Goal: Task Accomplishment & Management: Use online tool/utility

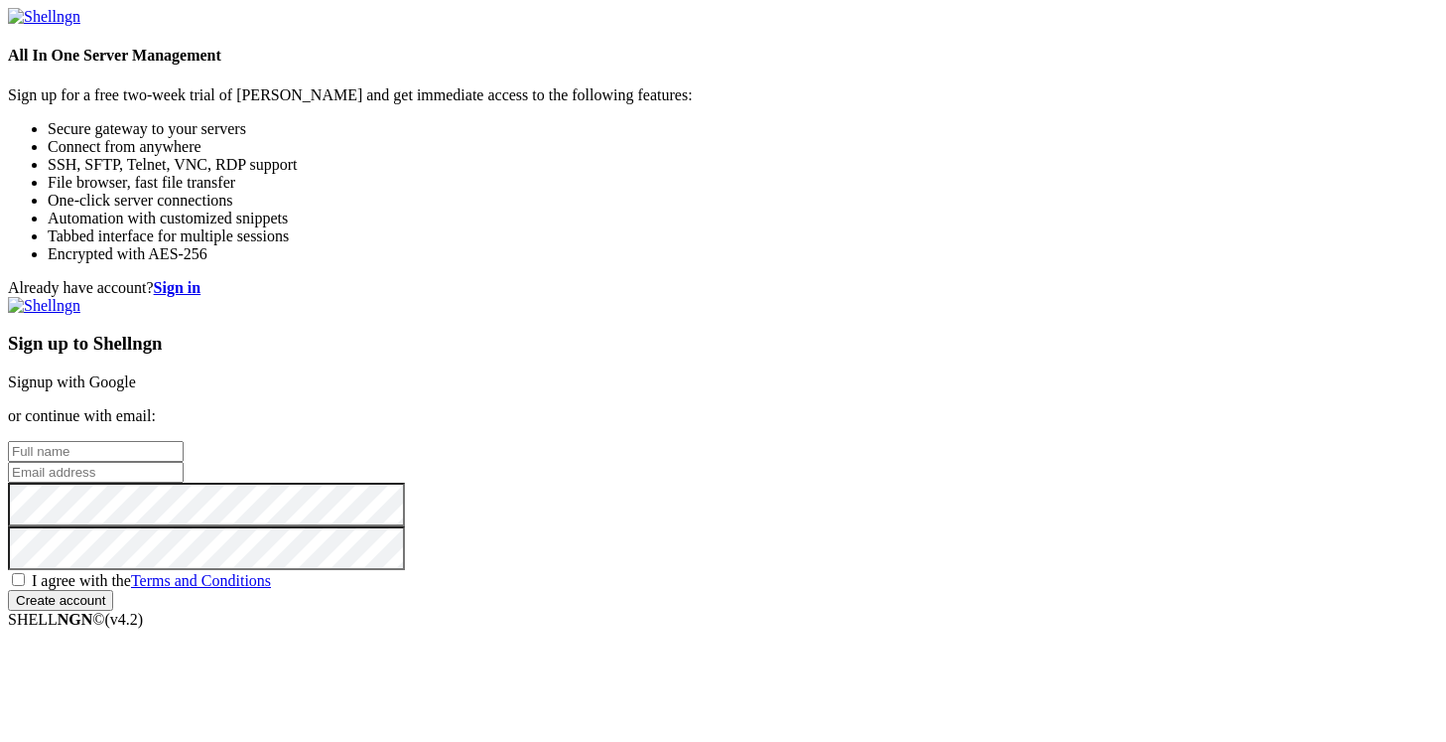
click at [136, 373] on link "Signup with Google" at bounding box center [72, 381] width 128 height 17
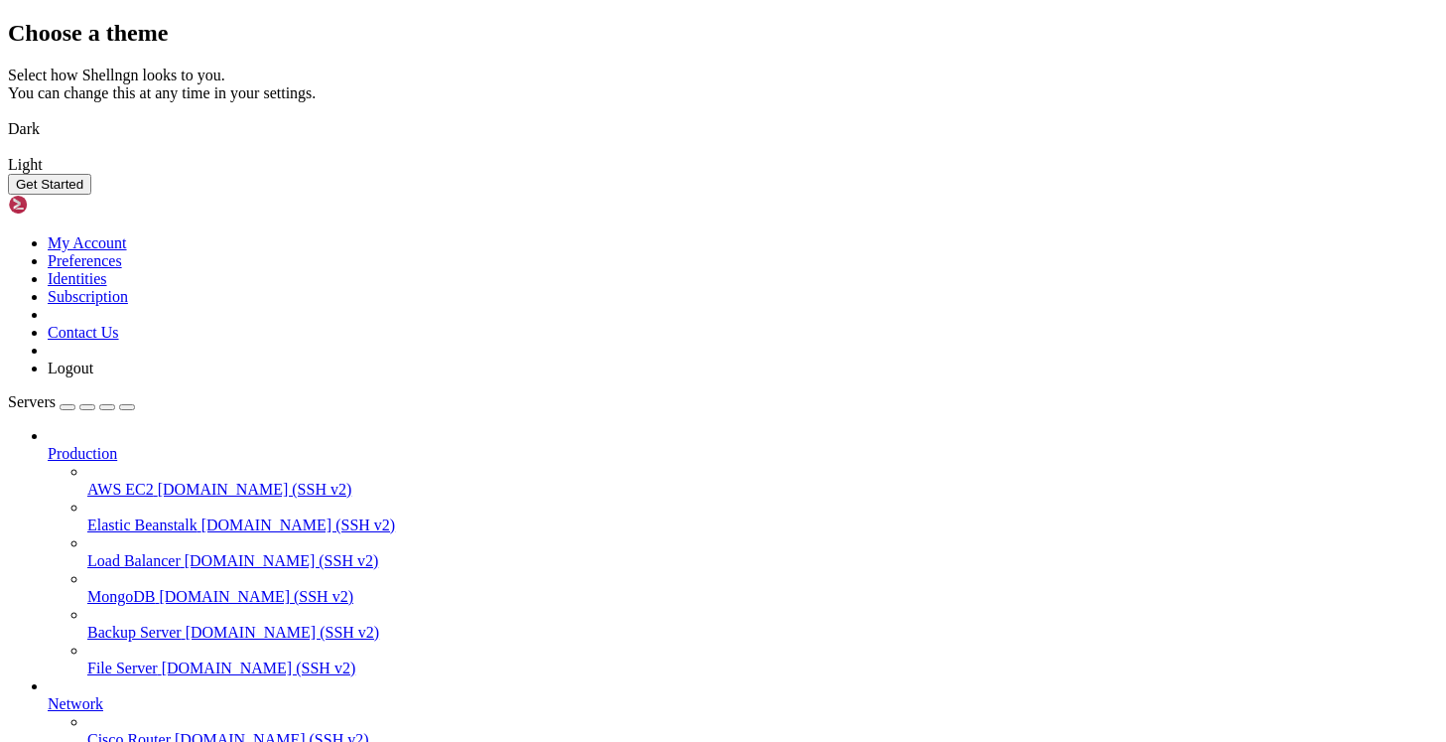
click at [8, 116] on img at bounding box center [8, 116] width 0 height 0
click at [91, 195] on button "Get Started" at bounding box center [49, 184] width 83 height 21
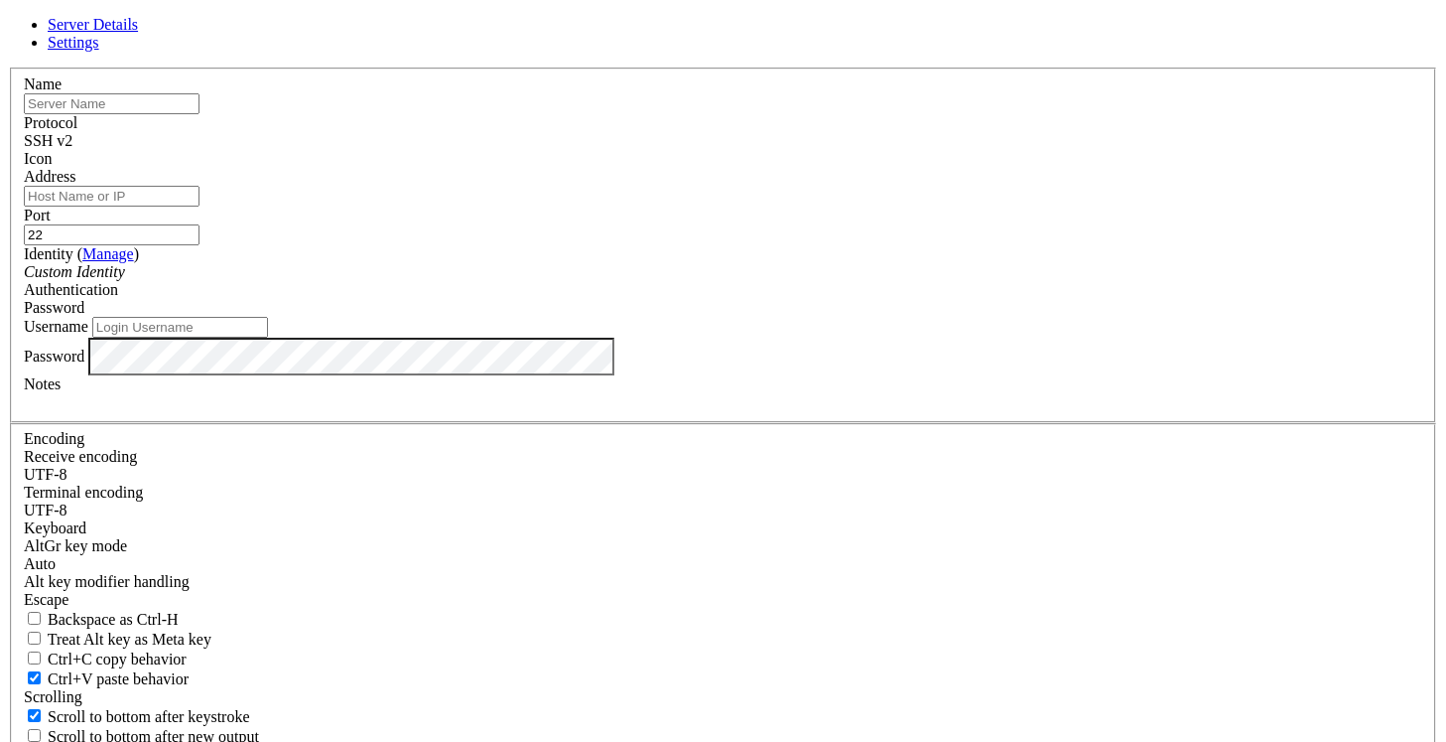
click at [200, 114] on input "text" at bounding box center [112, 103] width 176 height 21
type input "Zangeneh1"
click at [200, 206] on input "Address" at bounding box center [112, 196] width 176 height 21
type input "dane.llnl.[PERSON_NAME]"
click at [268, 338] on input "Username" at bounding box center [180, 327] width 176 height 21
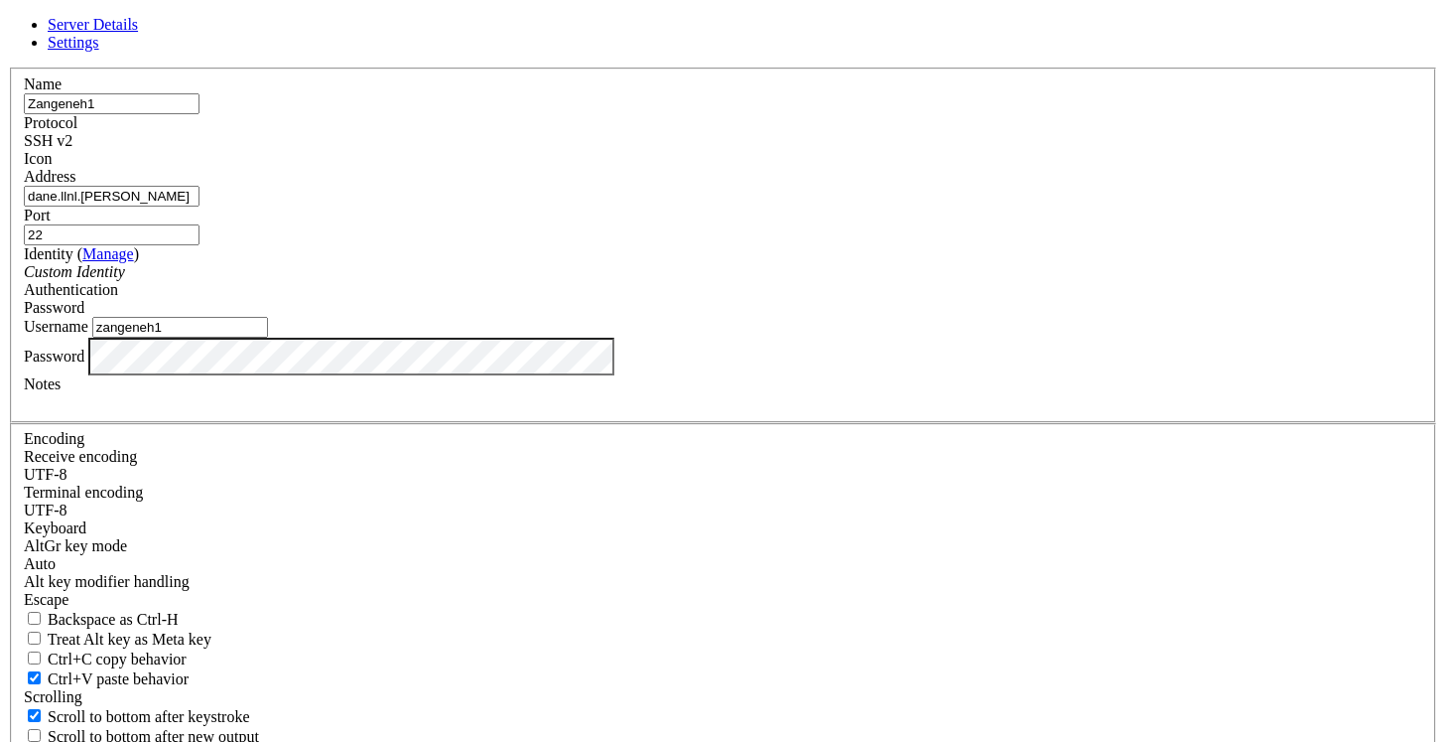
type input "zangeneh1"
click at [200, 114] on input "Zangeneh1" at bounding box center [112, 103] width 176 height 21
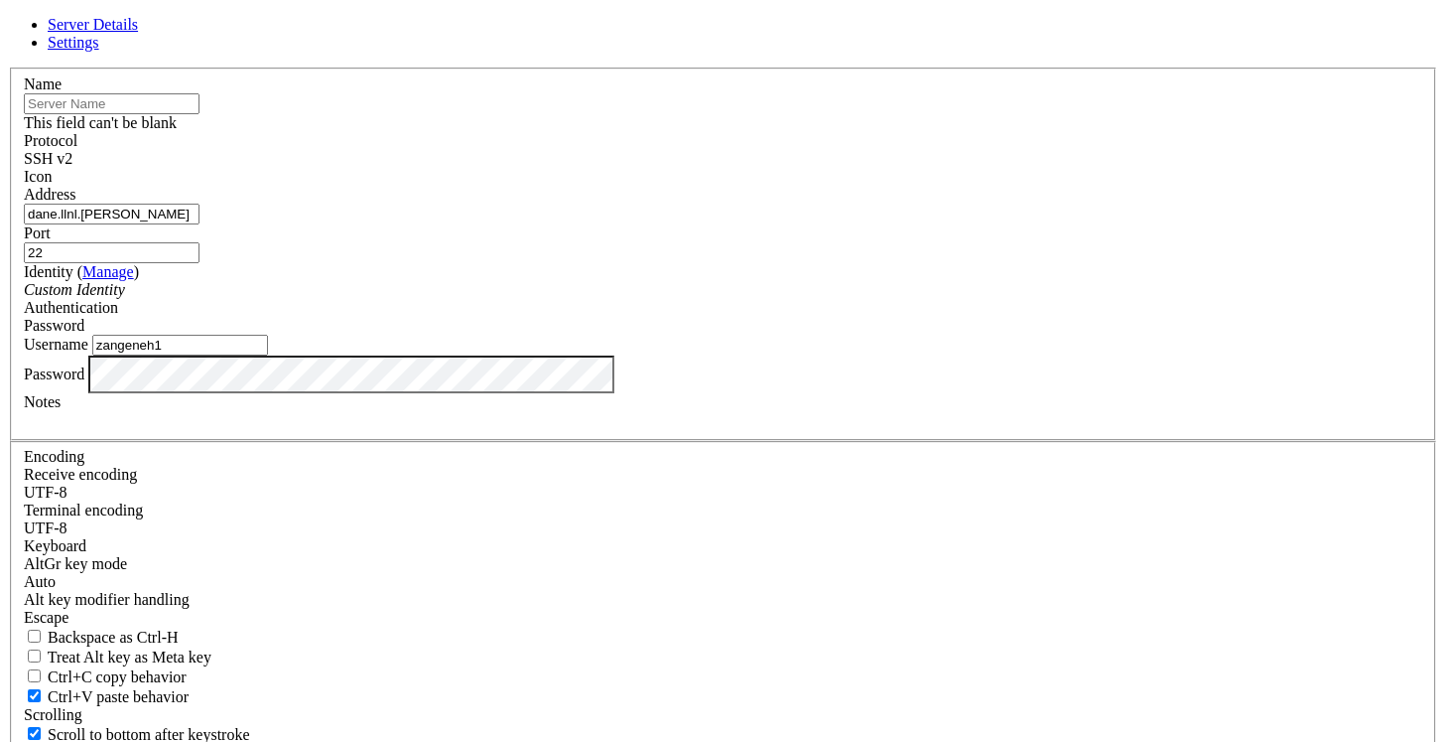
click at [200, 114] on input "text" at bounding box center [112, 103] width 176 height 21
type input "[PERSON_NAME]"
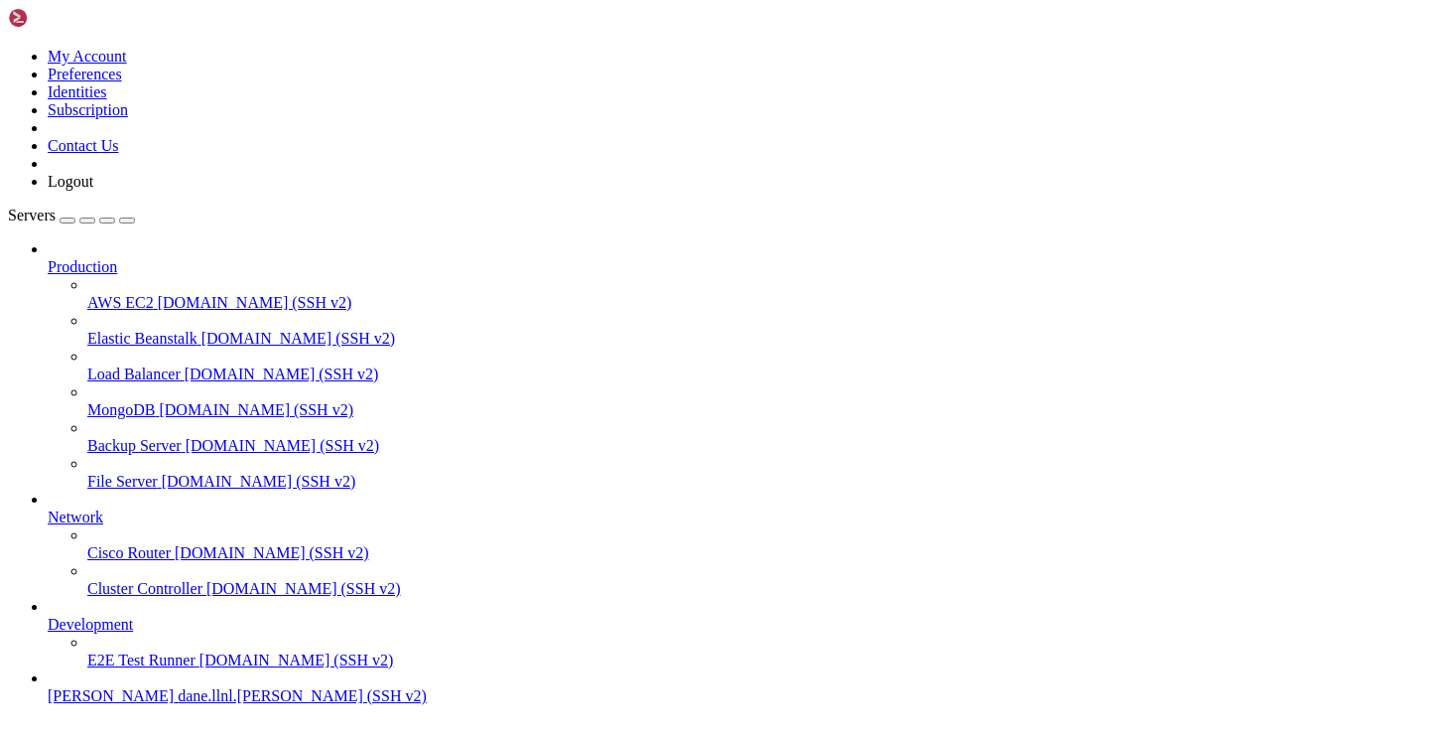
scroll to position [60, 0]
click at [162, 473] on span "[DOMAIN_NAME] (SSH v2)" at bounding box center [259, 481] width 195 height 17
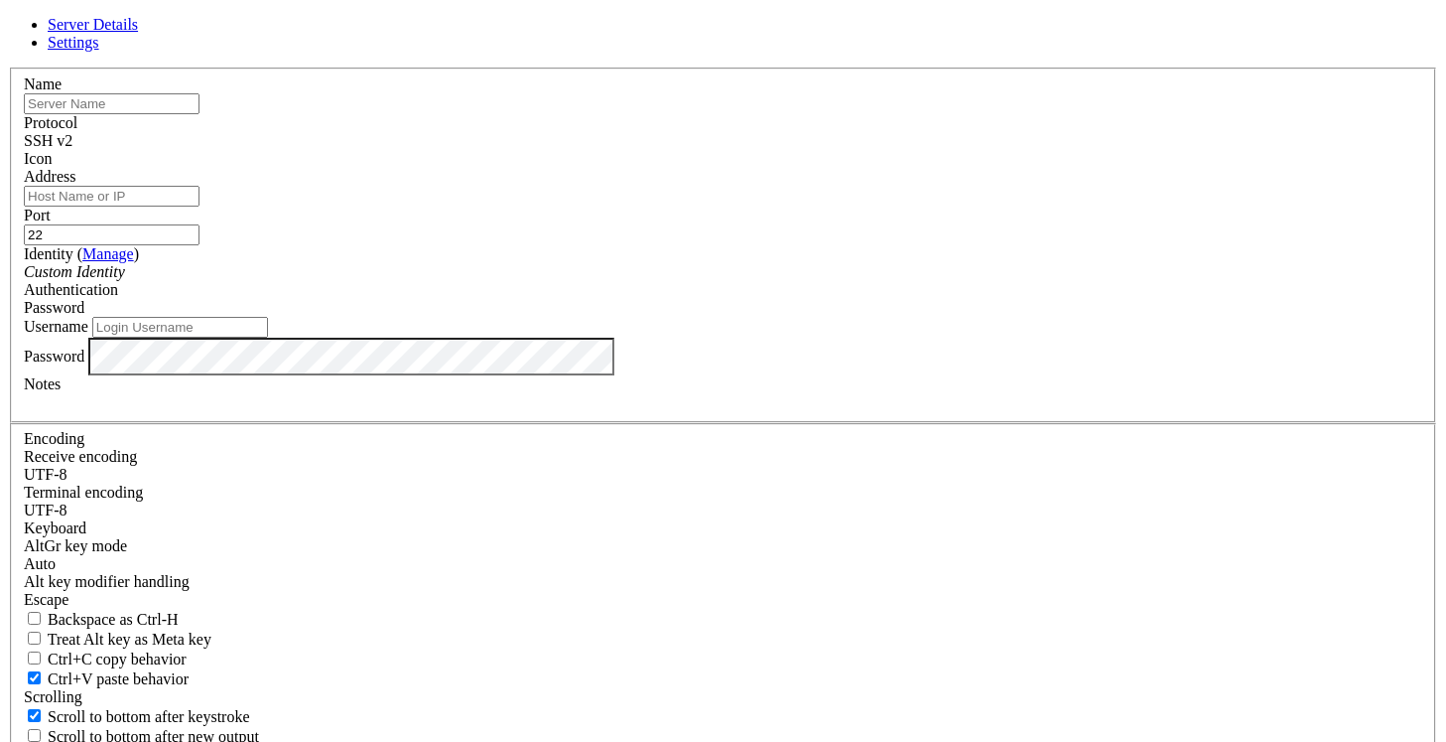
click at [200, 114] on input "text" at bounding box center [112, 103] width 176 height 21
click at [200, 206] on input "Address" at bounding box center [112, 196] width 176 height 21
type input "l"
type input "[DOMAIN_NAME]"
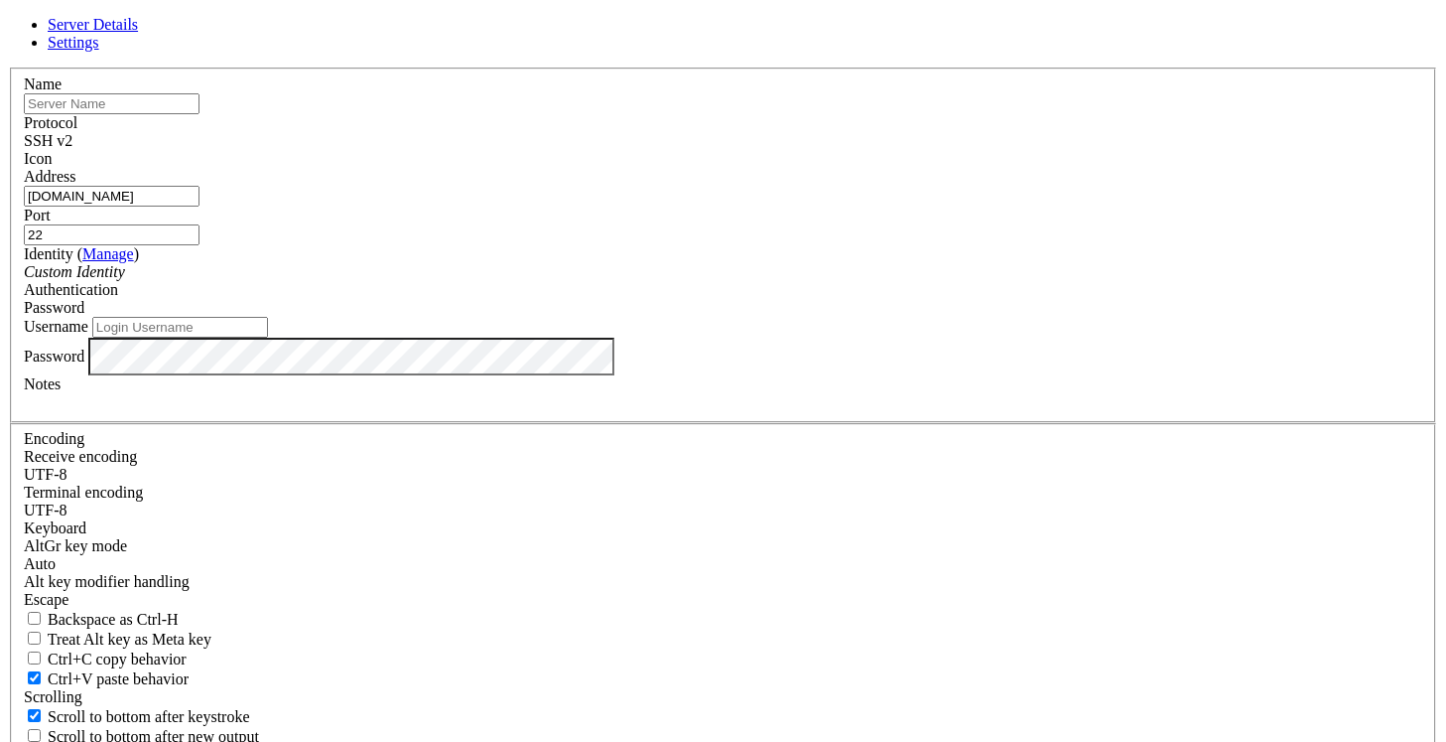
click at [200, 114] on input "text" at bounding box center [112, 103] width 176 height 21
type input "[PERSON_NAME]"
click at [268, 338] on input "Username" at bounding box center [180, 327] width 176 height 21
type input "Zangeneh1"
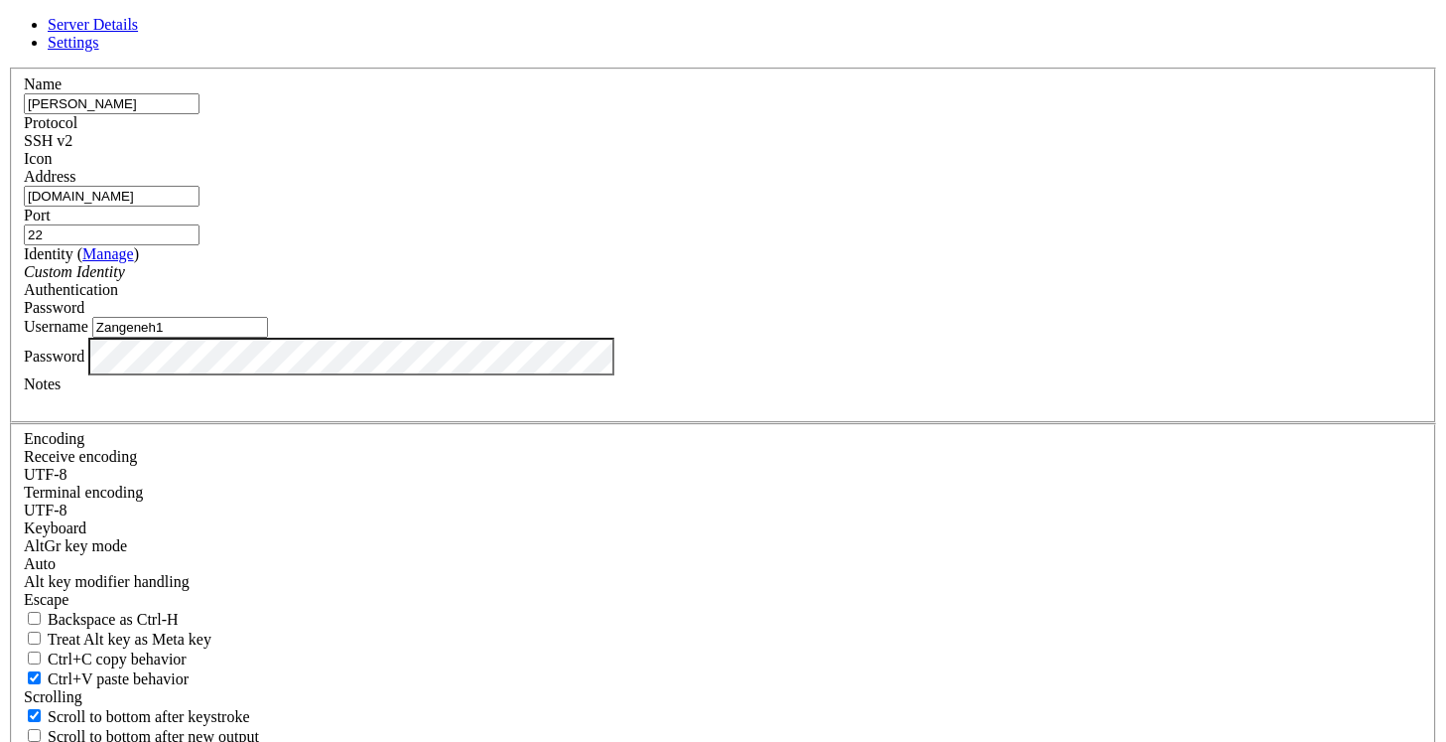
scroll to position [112, 0]
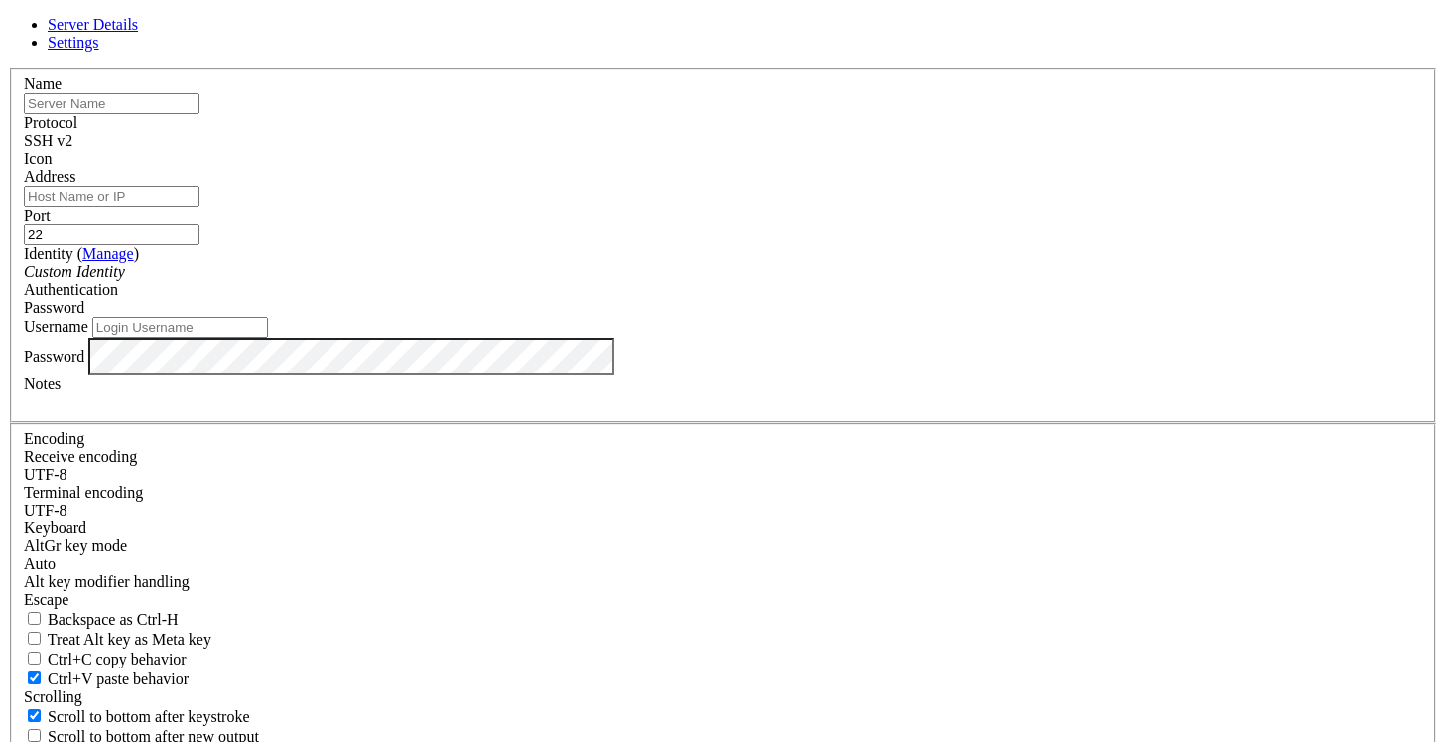
type input "Zangeneh1"
click at [200, 206] on input "Address" at bounding box center [112, 196] width 176 height 21
type input "[DOMAIN_NAME]"
click at [200, 114] on input "text" at bounding box center [112, 103] width 176 height 21
type input "Rozie"
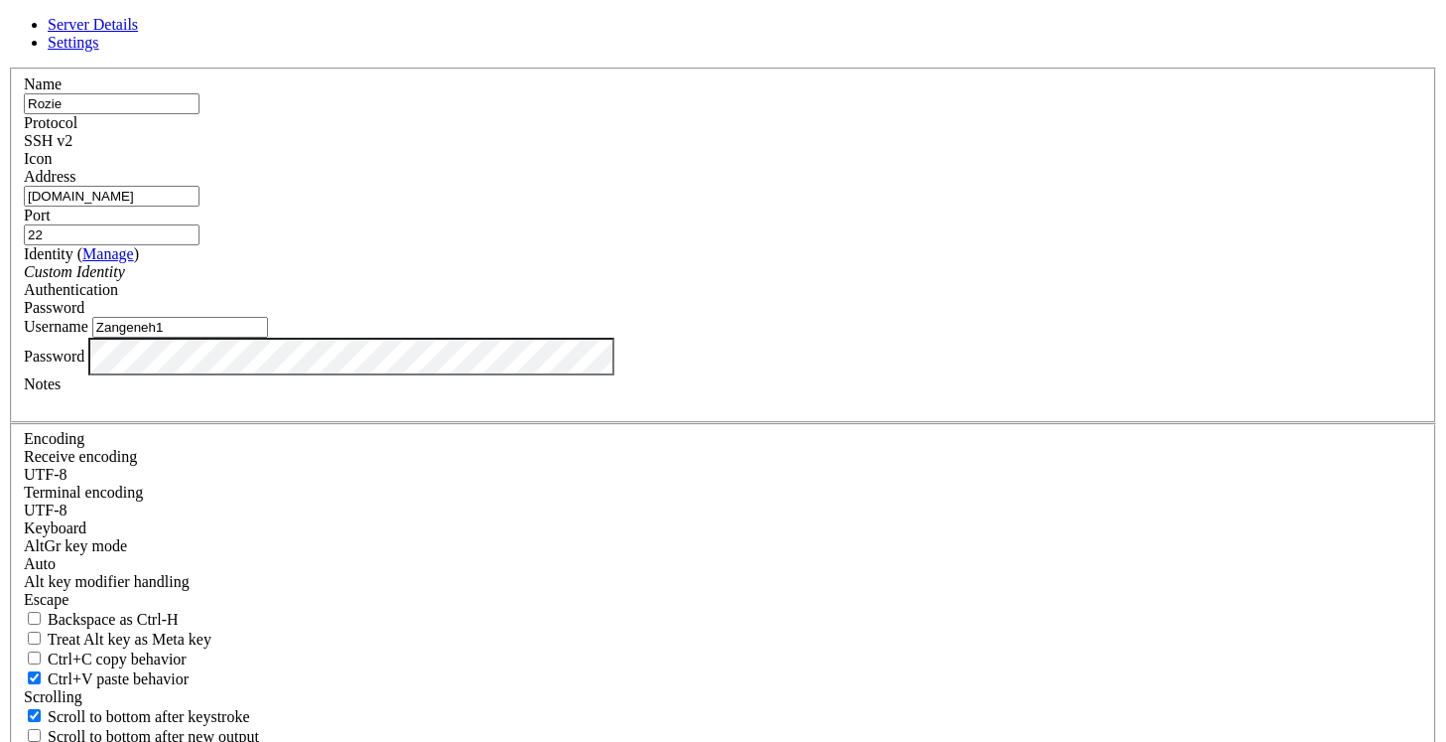
click at [1188, 490] on div "Server Details Settings Name Rozie Protocol SSH v2 Icon" at bounding box center [723, 426] width 1430 height 820
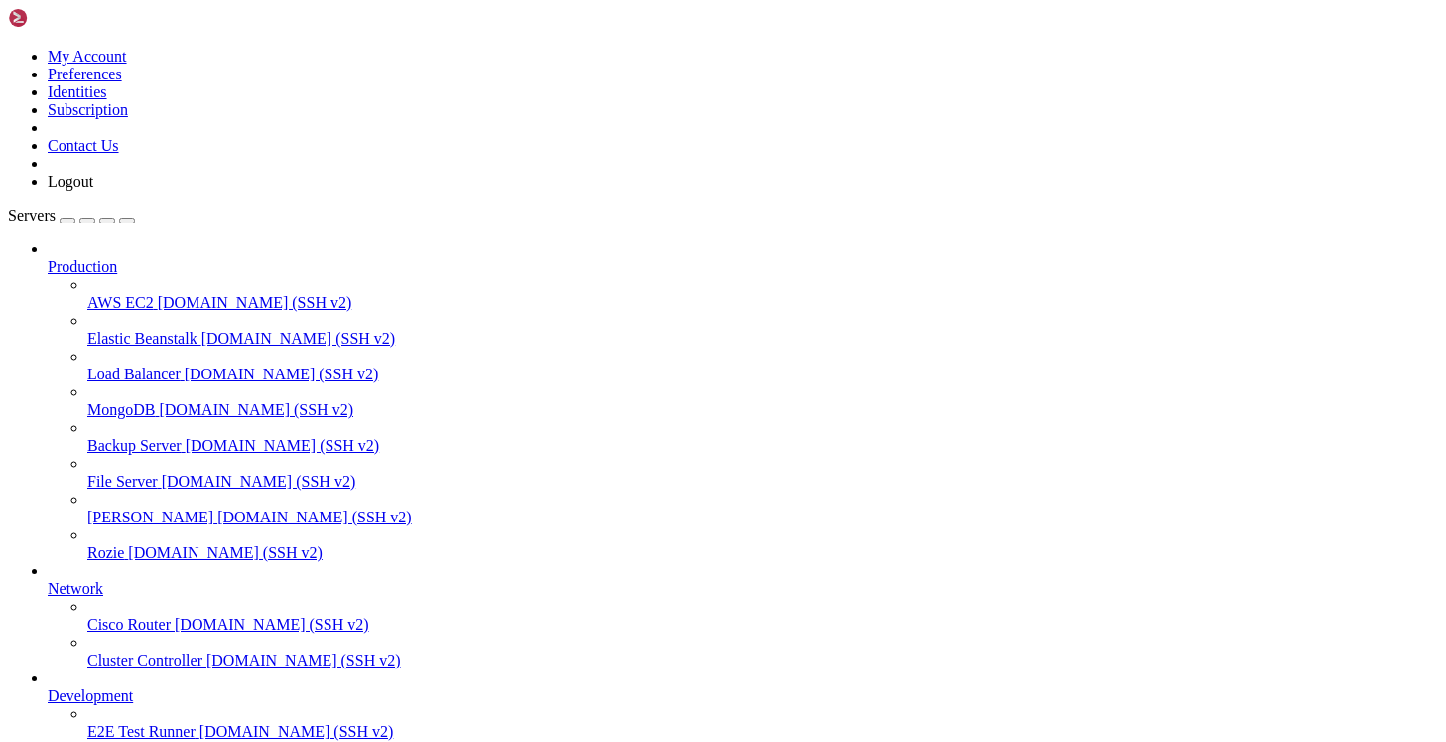
click at [184, 544] on span "[DOMAIN_NAME] (SSH v2)" at bounding box center [225, 552] width 195 height 17
click at [163, 544] on span "[DOMAIN_NAME] (SSH v2)" at bounding box center [225, 552] width 195 height 17
click at [124, 544] on span "Rozie" at bounding box center [105, 552] width 37 height 17
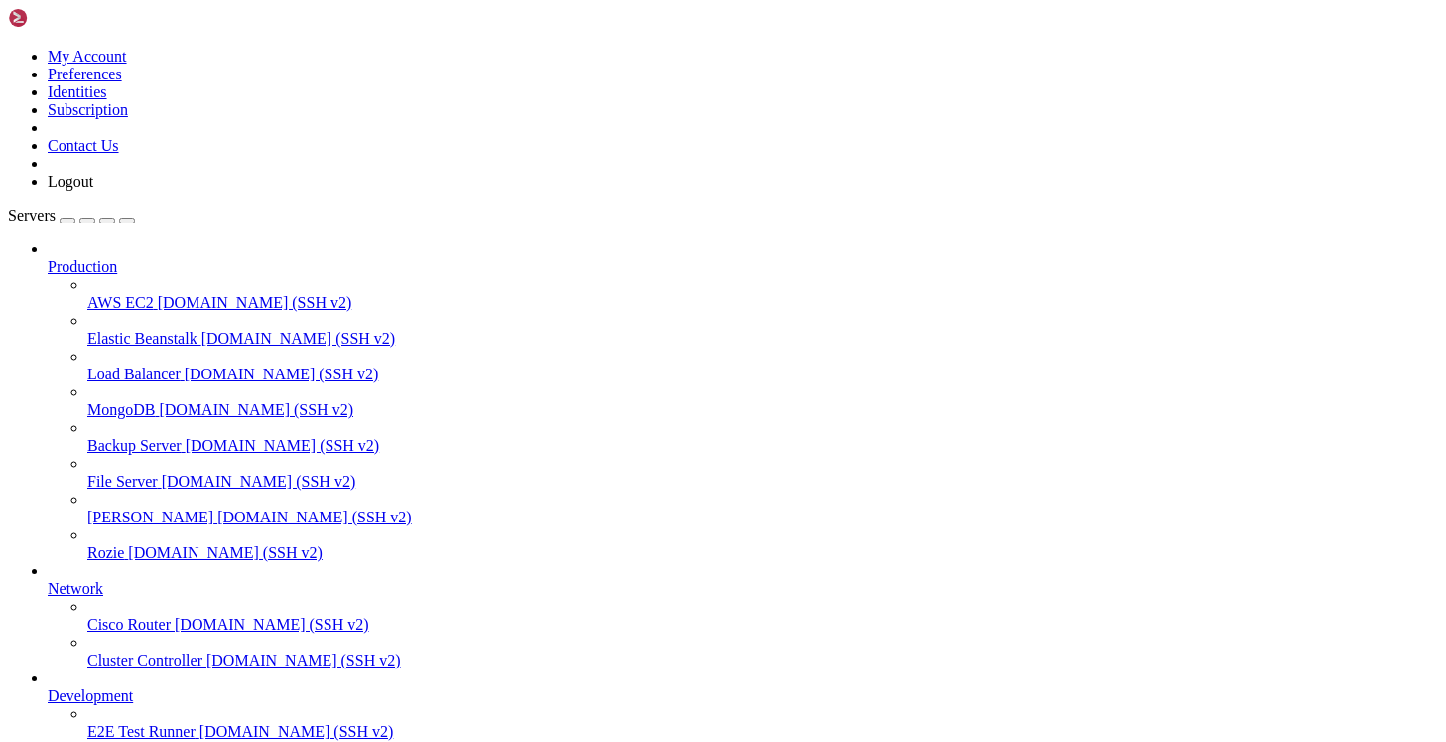
click at [128, 549] on span "[DOMAIN_NAME] (SSH v2)" at bounding box center [225, 552] width 195 height 17
